Goal: Information Seeking & Learning: Understand process/instructions

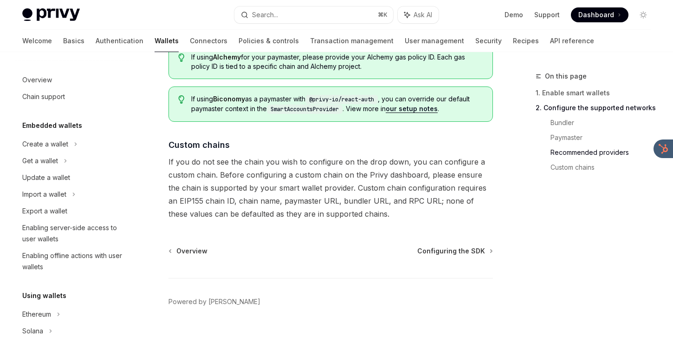
scroll to position [233, 0]
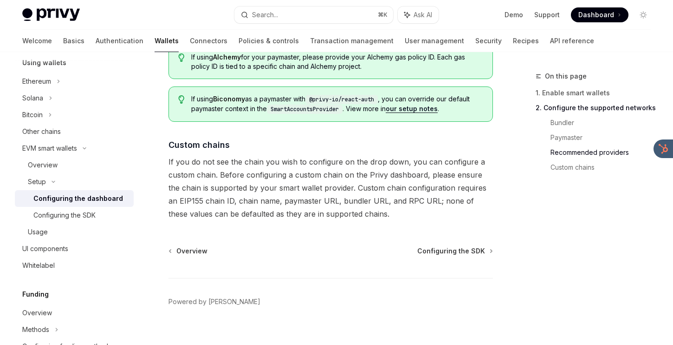
click at [155, 38] on link "Wallets" at bounding box center [167, 41] width 24 height 22
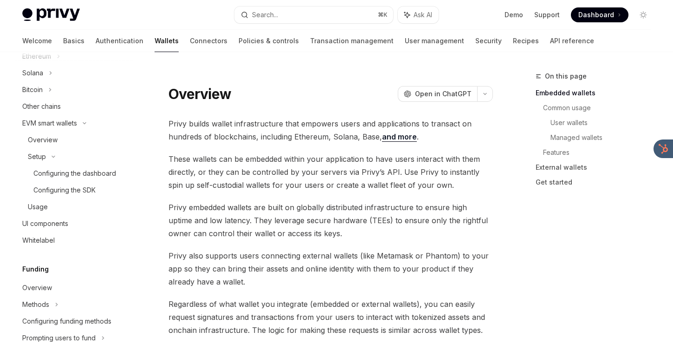
scroll to position [248, 0]
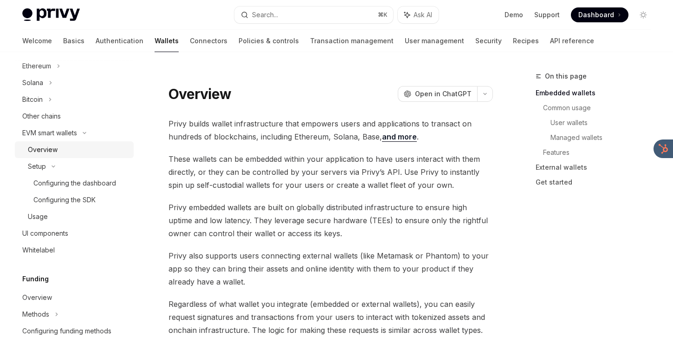
click at [55, 150] on div "Overview" at bounding box center [43, 149] width 30 height 11
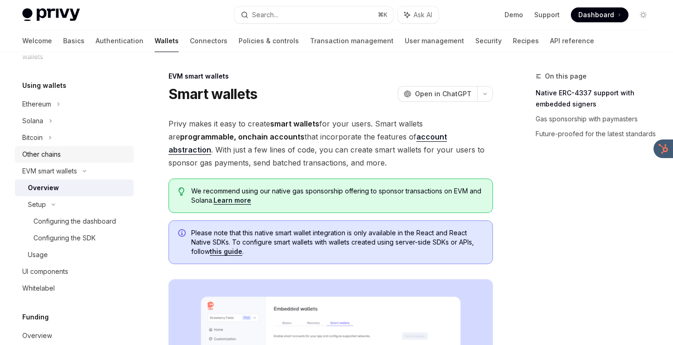
scroll to position [207, 0]
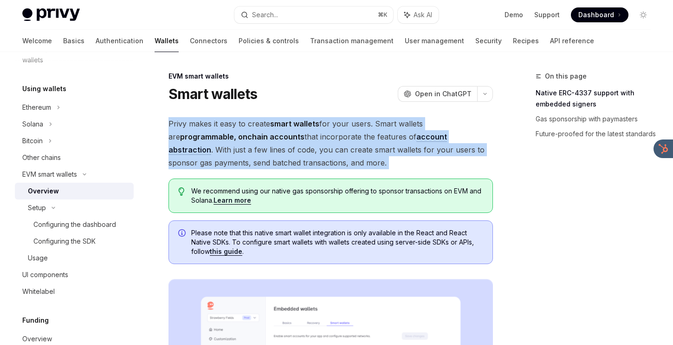
drag, startPoint x: 303, startPoint y: 114, endPoint x: 298, endPoint y: 176, distance: 62.9
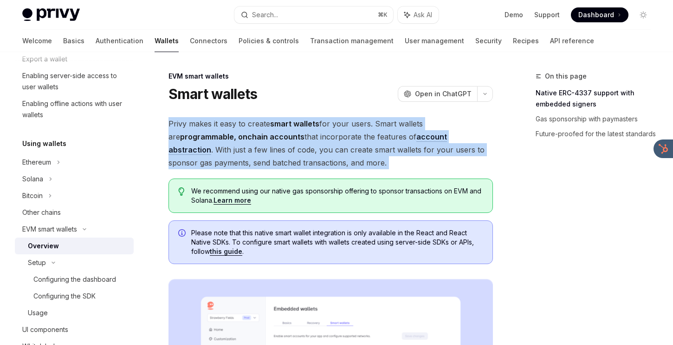
scroll to position [146, 0]
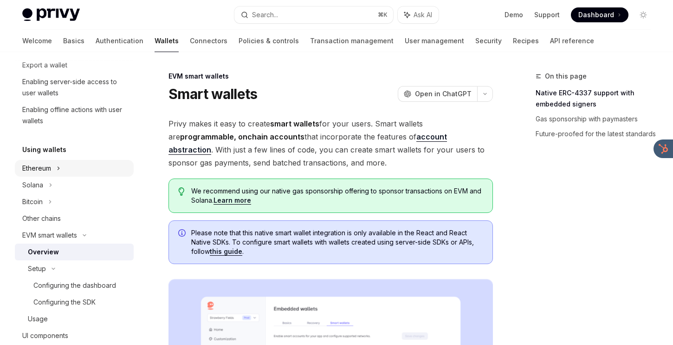
click at [55, 168] on div "Ethereum" at bounding box center [74, 168] width 119 height 17
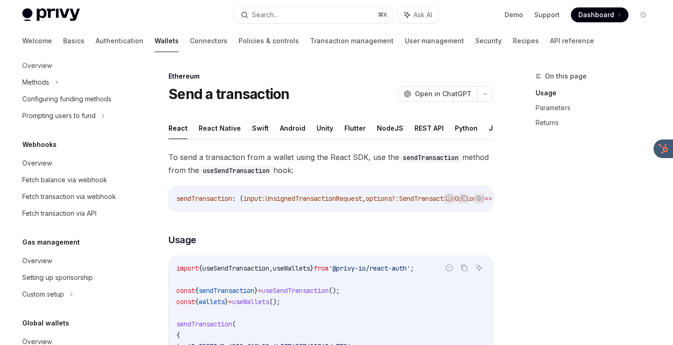
scroll to position [631, 0]
click at [60, 265] on div "Overview" at bounding box center [75, 259] width 106 height 11
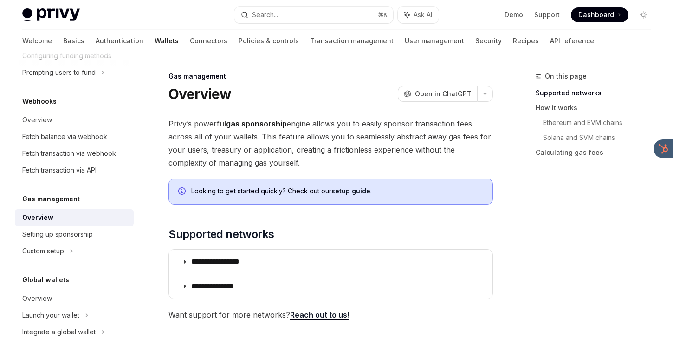
scroll to position [693, 0]
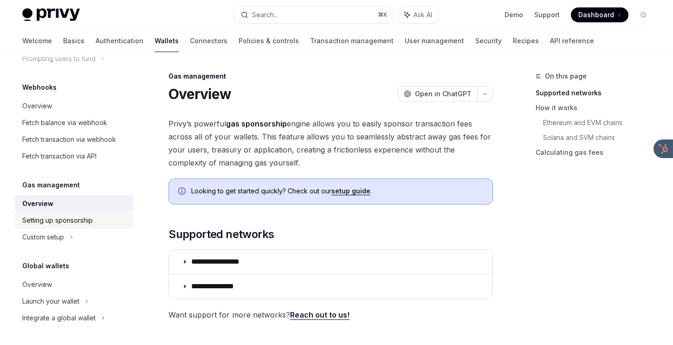
click at [63, 226] on div "Setting up sponsorship" at bounding box center [57, 220] width 71 height 11
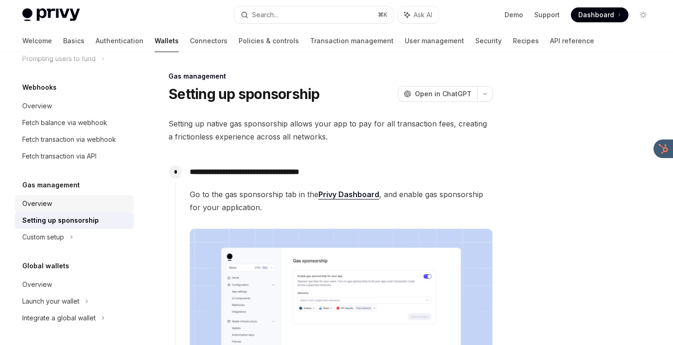
click at [91, 212] on link "Overview" at bounding box center [74, 203] width 119 height 17
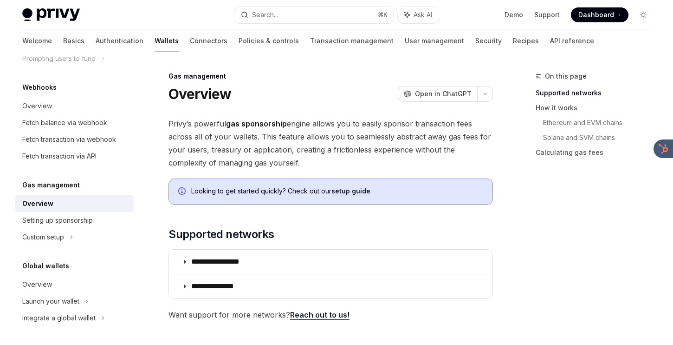
drag, startPoint x: 298, startPoint y: 97, endPoint x: 293, endPoint y: 169, distance: 72.1
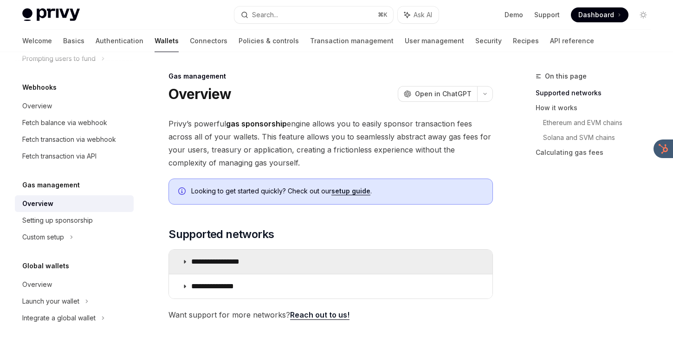
click at [242, 261] on p "**********" at bounding box center [225, 261] width 69 height 9
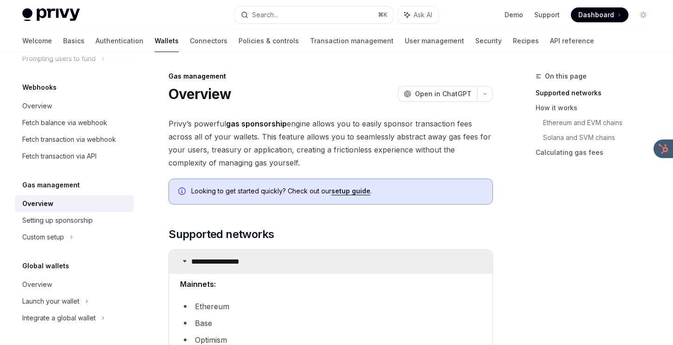
click at [242, 257] on p "**********" at bounding box center [225, 261] width 69 height 9
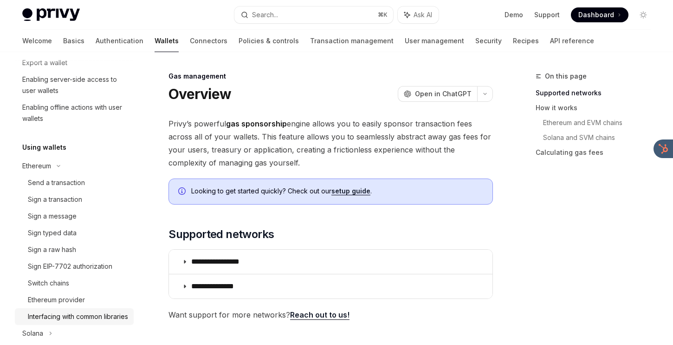
scroll to position [144, 0]
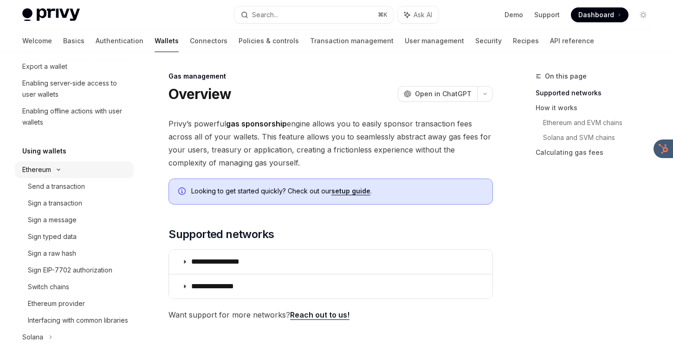
click at [67, 164] on div "Ethereum" at bounding box center [74, 169] width 119 height 17
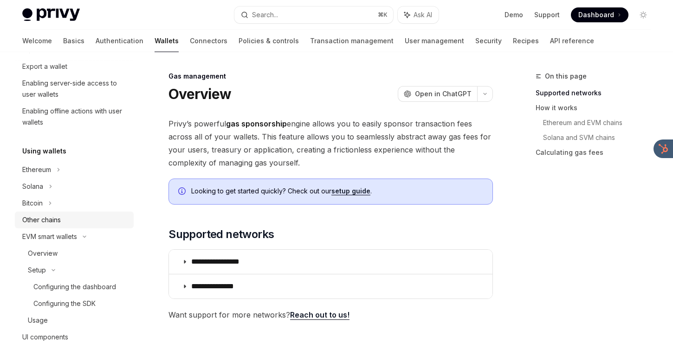
click at [62, 222] on div "Other chains" at bounding box center [75, 219] width 106 height 11
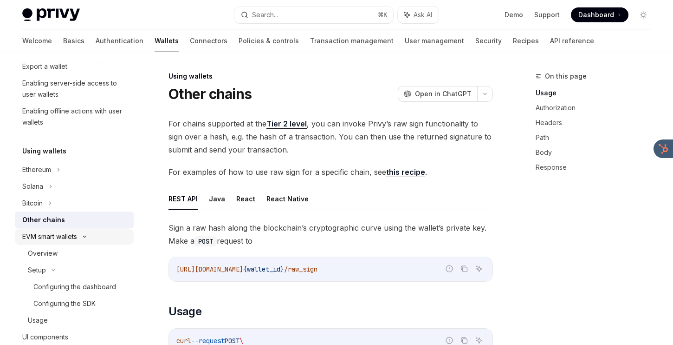
click at [65, 232] on div "EVM smart wallets" at bounding box center [49, 236] width 55 height 11
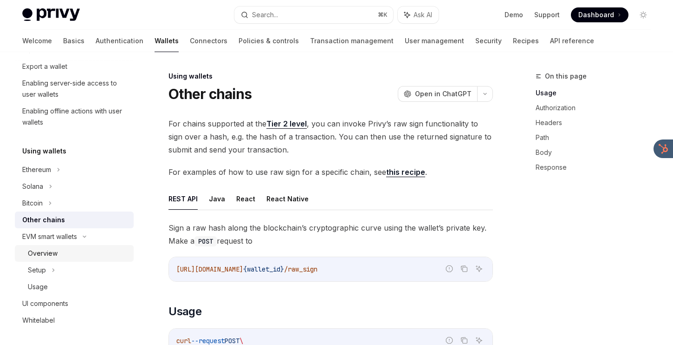
click at [60, 253] on div "Overview" at bounding box center [78, 252] width 100 height 11
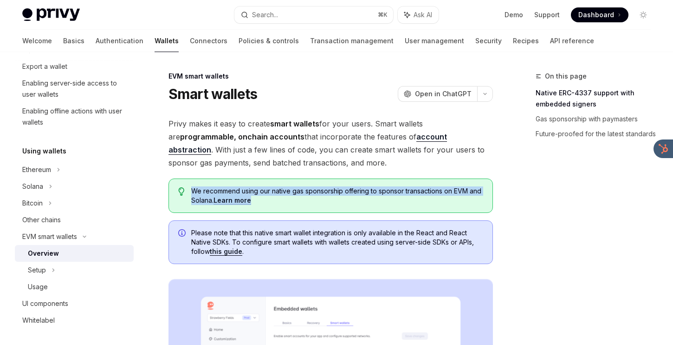
drag, startPoint x: 288, startPoint y: 182, endPoint x: 291, endPoint y: 198, distance: 16.5
click at [291, 198] on div "We recommend using our native gas sponsorship offering to sponsor transactions …" at bounding box center [331, 195] width 325 height 34
click at [291, 198] on span "We recommend using our native gas sponsorship offering to sponsor transactions …" at bounding box center [337, 195] width 292 height 19
drag, startPoint x: 291, startPoint y: 201, endPoint x: 287, endPoint y: 174, distance: 27.2
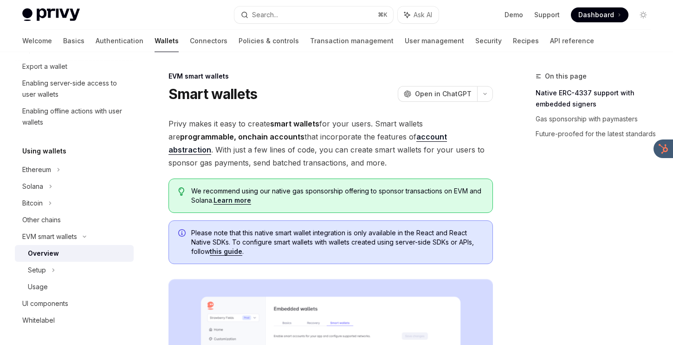
click at [243, 199] on link "Learn more" at bounding box center [233, 200] width 38 height 8
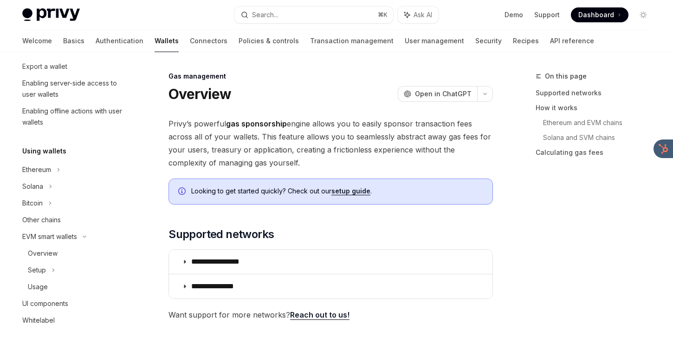
scroll to position [503, 0]
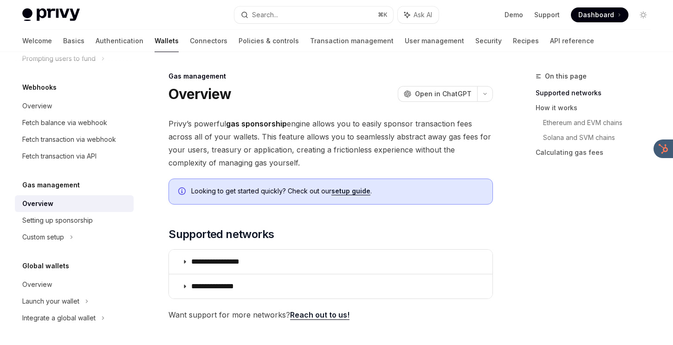
scroll to position [199, 0]
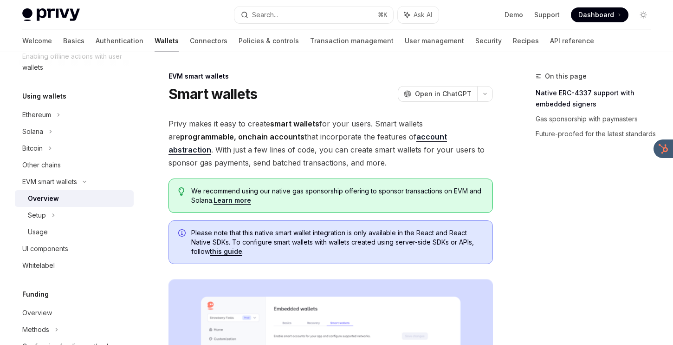
click at [235, 251] on link "this guide" at bounding box center [226, 251] width 33 height 8
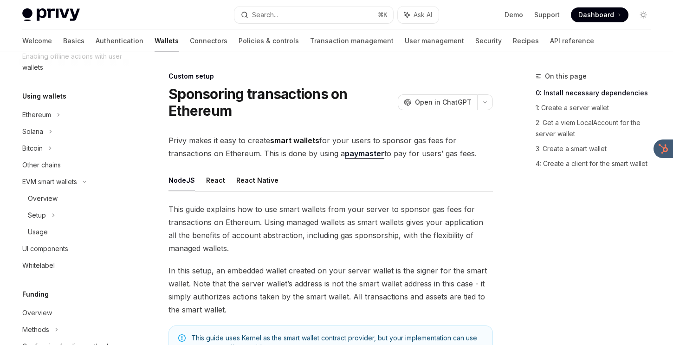
scroll to position [559, 0]
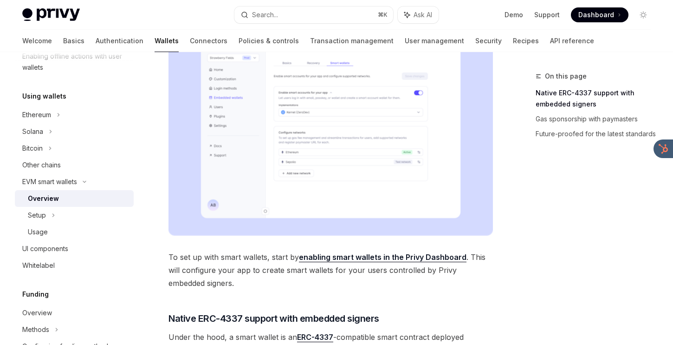
scroll to position [260, 0]
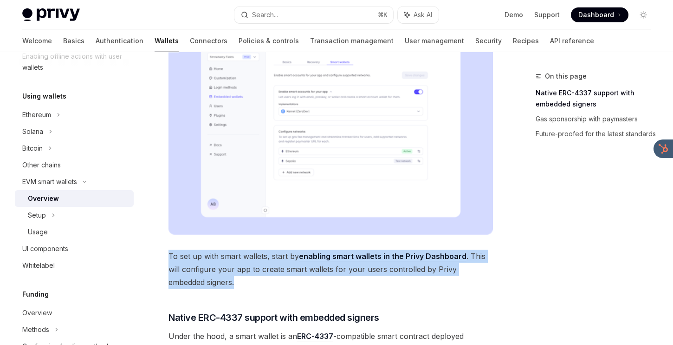
drag, startPoint x: 234, startPoint y: 280, endPoint x: 237, endPoint y: 241, distance: 39.1
click at [237, 241] on div "Privy makes it easy to create smart wallets for your users. Smart wallets are p…" at bounding box center [331, 295] width 325 height 877
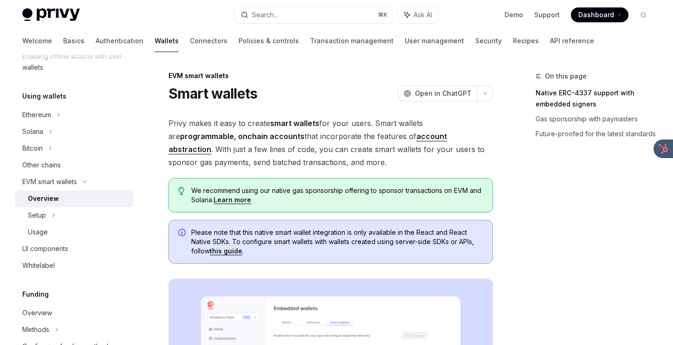
scroll to position [0, 0]
click at [248, 192] on span "We recommend using our native gas sponsorship offering to sponsor transactions …" at bounding box center [337, 195] width 292 height 19
click at [248, 196] on link "Learn more" at bounding box center [233, 200] width 38 height 8
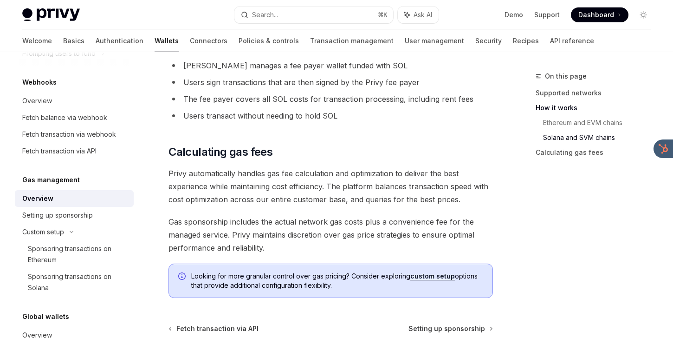
scroll to position [748, 0]
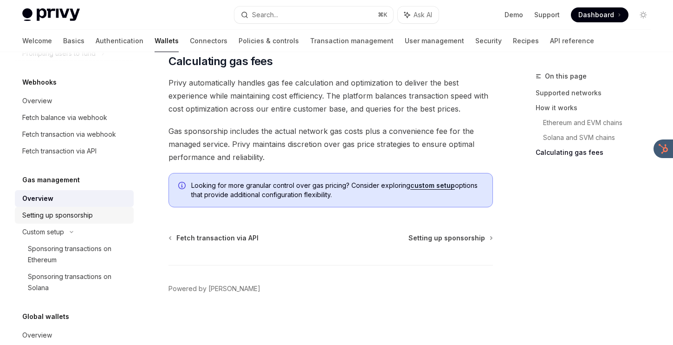
click at [54, 213] on div "Setting up sponsorship" at bounding box center [57, 214] width 71 height 11
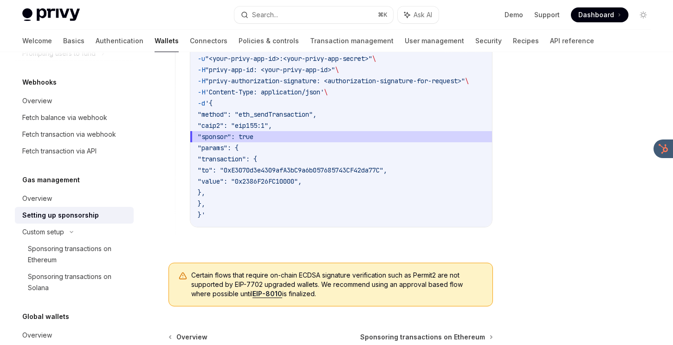
scroll to position [787, 0]
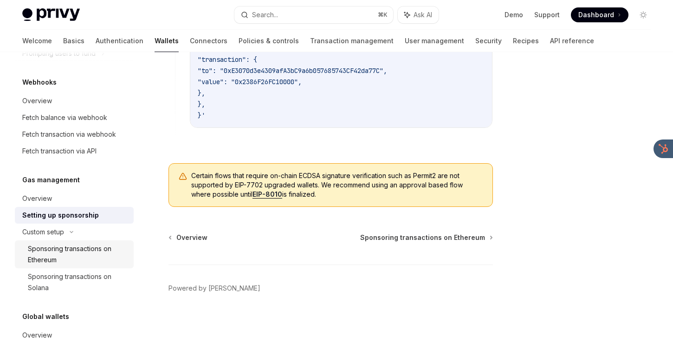
click at [72, 254] on div "Sponsoring transactions on Ethereum" at bounding box center [78, 254] width 100 height 22
type textarea "*"
